Goal: Find specific page/section: Find specific page/section

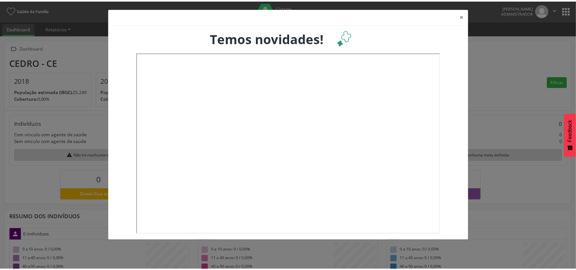
scroll to position [107, 191]
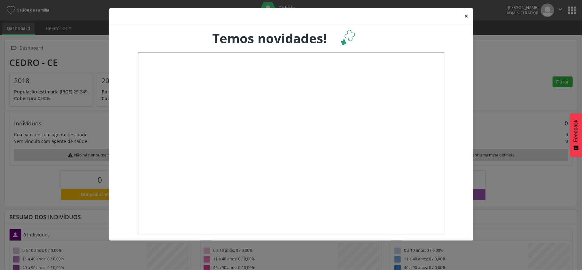
click at [466, 15] on button "×" at bounding box center [467, 16] width 13 height 16
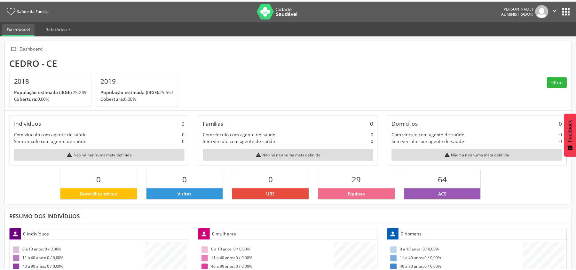
scroll to position [319732, 319650]
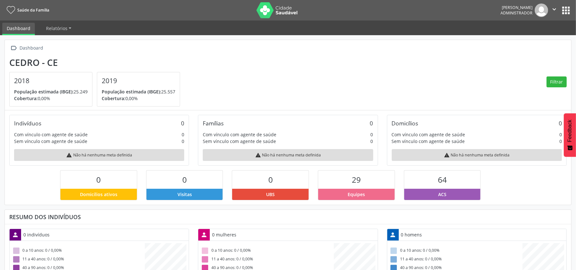
click at [562, 9] on button "apps" at bounding box center [565, 10] width 11 height 11
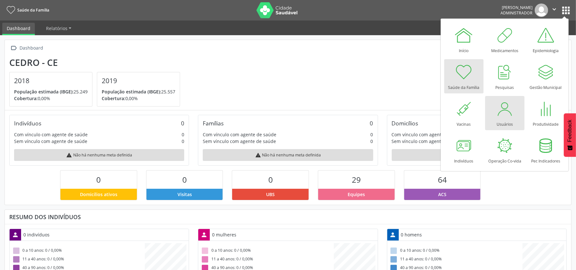
click at [505, 114] on div at bounding box center [504, 108] width 19 height 19
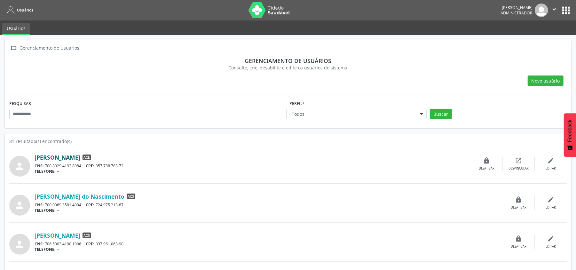
click at [80, 157] on link "Alan Neydson Diniz Nazareth" at bounding box center [58, 157] width 46 height 7
